Goal: Task Accomplishment & Management: Use online tool/utility

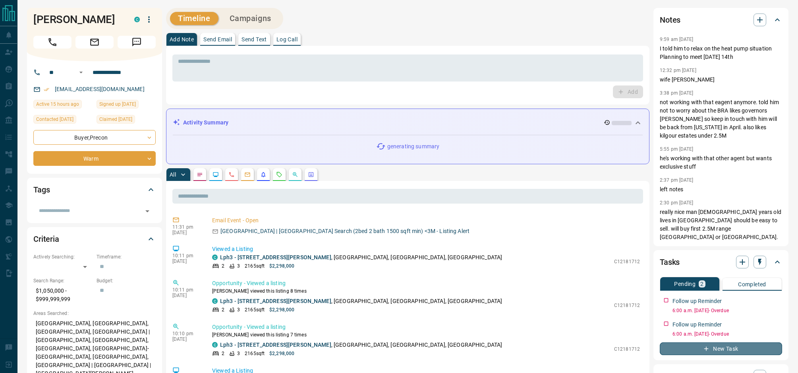
click at [732, 349] on button "New Task" at bounding box center [721, 348] width 122 height 13
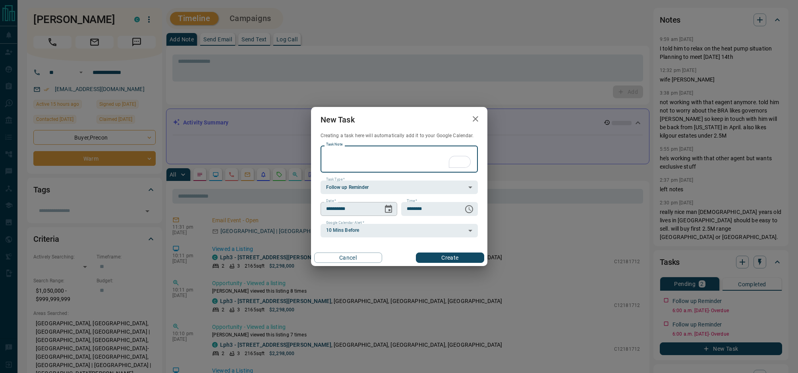
click at [387, 209] on icon "Choose date, selected date is Aug 19, 2025" at bounding box center [389, 209] width 10 height 10
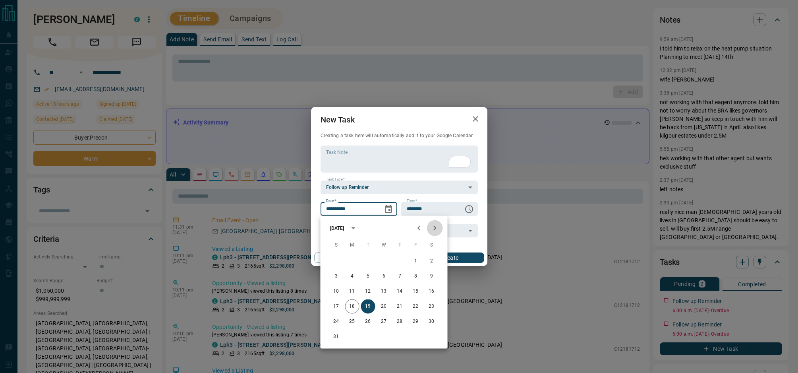
click at [436, 230] on icon "Next month" at bounding box center [435, 228] width 10 height 10
click at [351, 260] on button "1" at bounding box center [352, 261] width 14 height 14
type input "**********"
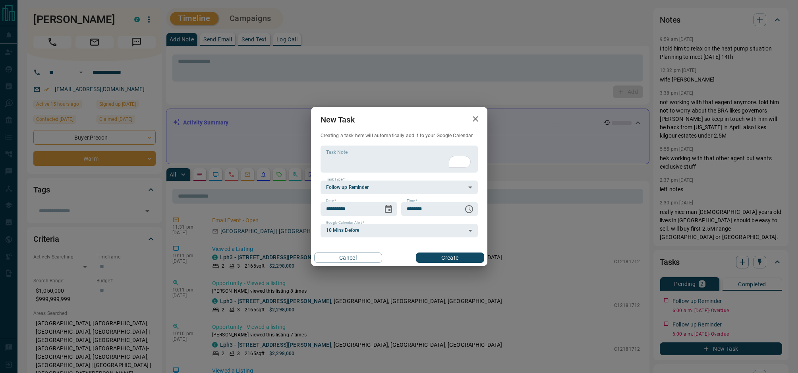
click at [459, 256] on button "Create" at bounding box center [450, 257] width 68 height 10
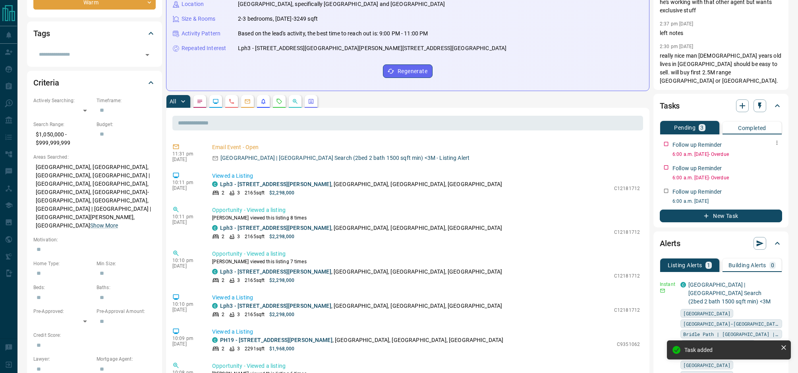
scroll to position [207, 0]
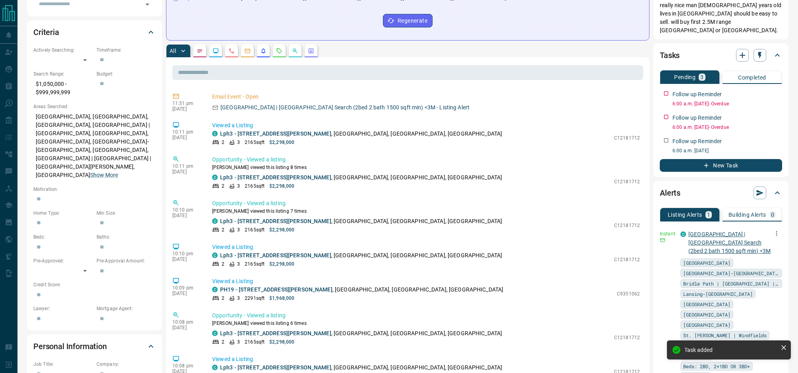
click at [726, 234] on link "[GEOGRAPHIC_DATA] | [GEOGRAPHIC_DATA] Search (2bed 2 bath 1500 sqft min) <3M" at bounding box center [730, 242] width 82 height 23
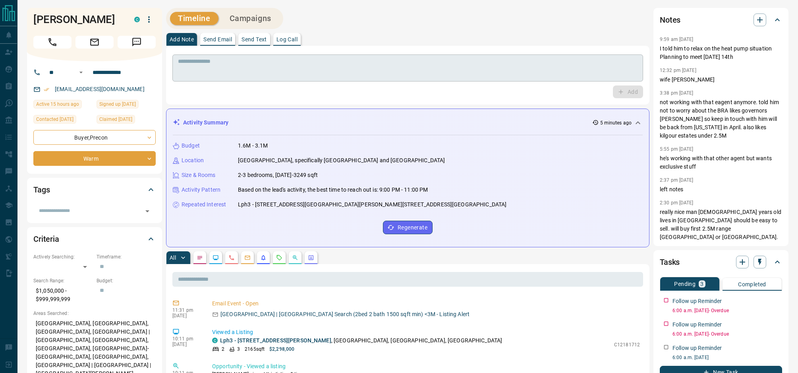
click at [209, 68] on textarea at bounding box center [408, 68] width 460 height 20
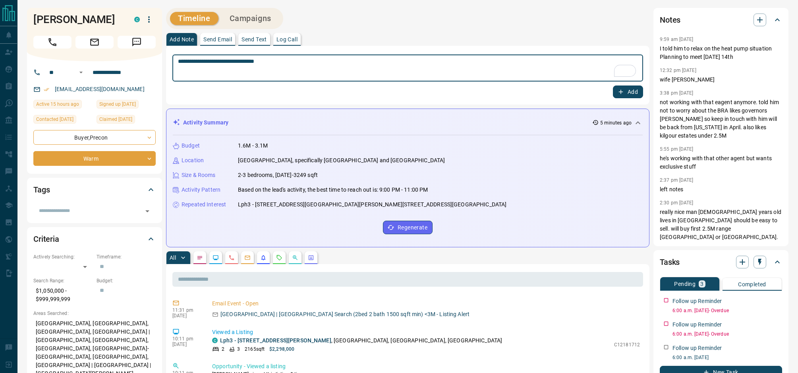
type textarea "**********"
click at [625, 94] on button "Add" at bounding box center [628, 91] width 30 height 13
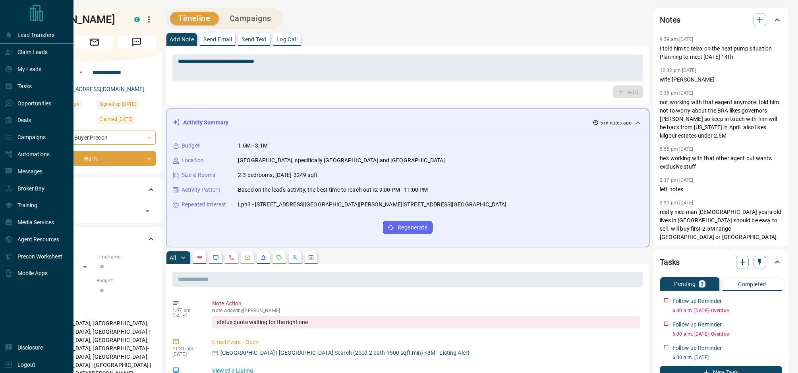
click at [34, 12] on icon "Main Page" at bounding box center [37, 13] width 16 height 16
